Goal: Task Accomplishment & Management: Use online tool/utility

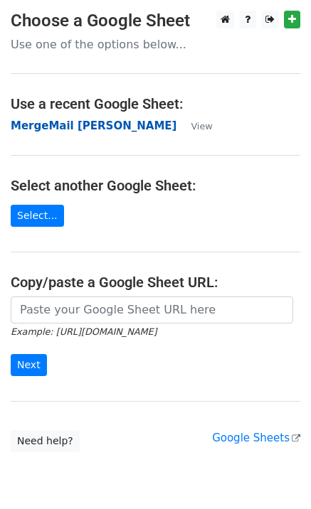
click at [70, 126] on strong "MergeMail [PERSON_NAME]" at bounding box center [94, 125] width 166 height 13
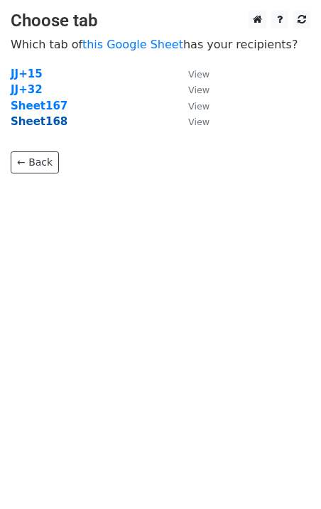
click at [43, 124] on strong "Sheet168" at bounding box center [39, 121] width 57 height 13
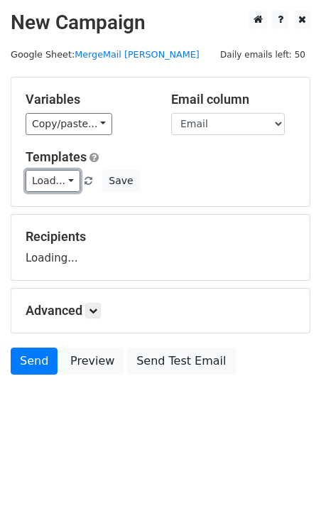
click at [58, 181] on link "Load..." at bounding box center [53, 181] width 55 height 22
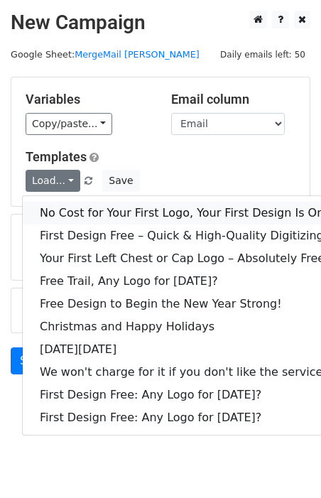
click at [89, 208] on link "No Cost for Your First Logo, Your First Design Is On Us!" at bounding box center [193, 213] width 341 height 23
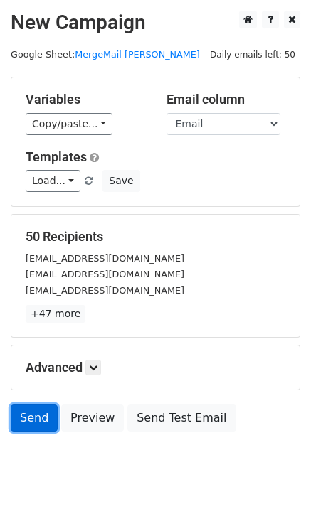
click at [26, 416] on link "Send" at bounding box center [34, 417] width 47 height 27
